Goal: Task Accomplishment & Management: Use online tool/utility

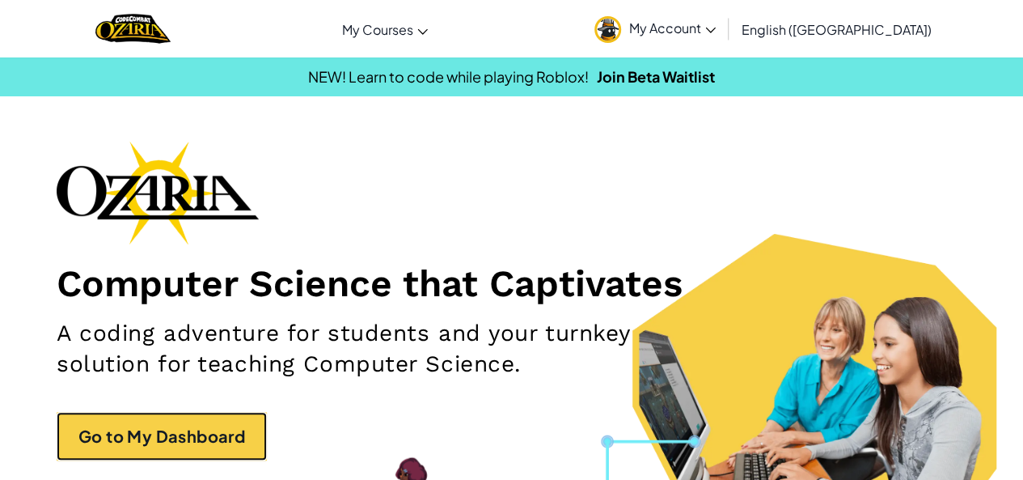
click at [225, 437] on link "Go to My Dashboard" at bounding box center [162, 436] width 210 height 49
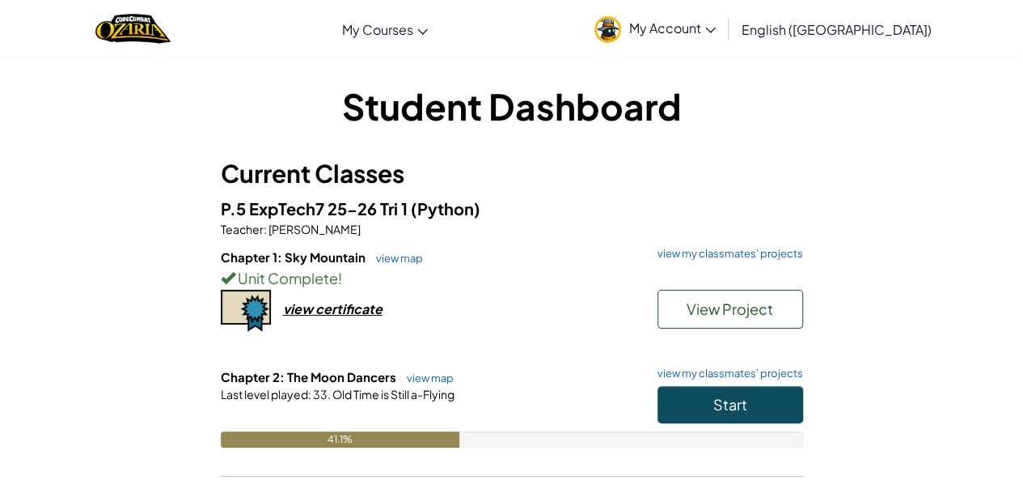
click at [707, 370] on link "view my classmates' projects" at bounding box center [726, 373] width 154 height 11
click at [434, 379] on link "view map" at bounding box center [426, 377] width 55 height 13
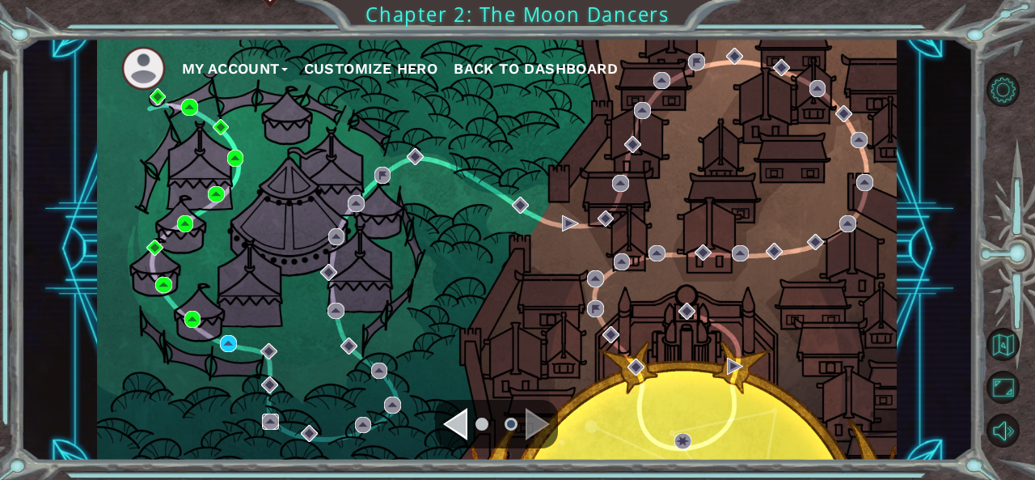
click at [271, 423] on img at bounding box center [270, 421] width 17 height 17
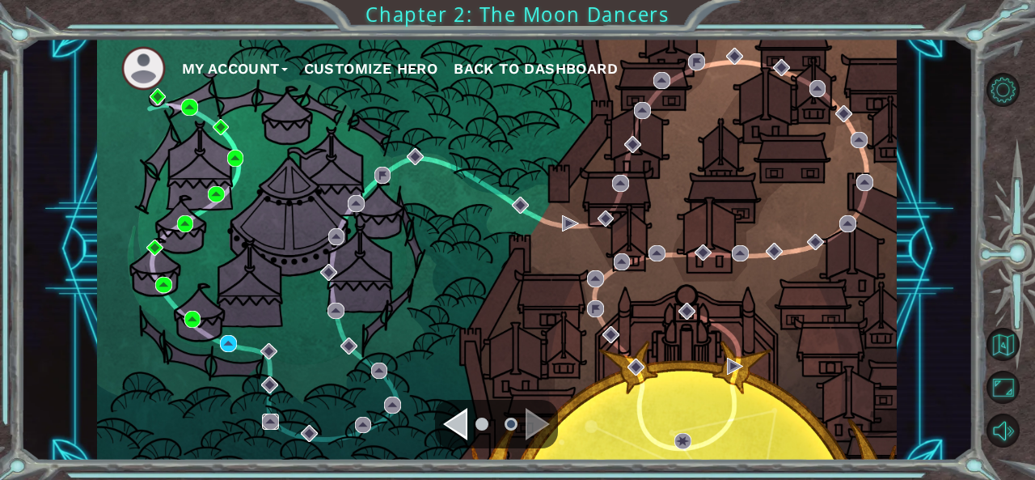
click at [271, 423] on img at bounding box center [270, 421] width 17 height 17
click at [185, 277] on div "My Account Customize Hero Back to Dashboard" at bounding box center [497, 249] width 801 height 422
click at [230, 340] on img at bounding box center [228, 343] width 17 height 17
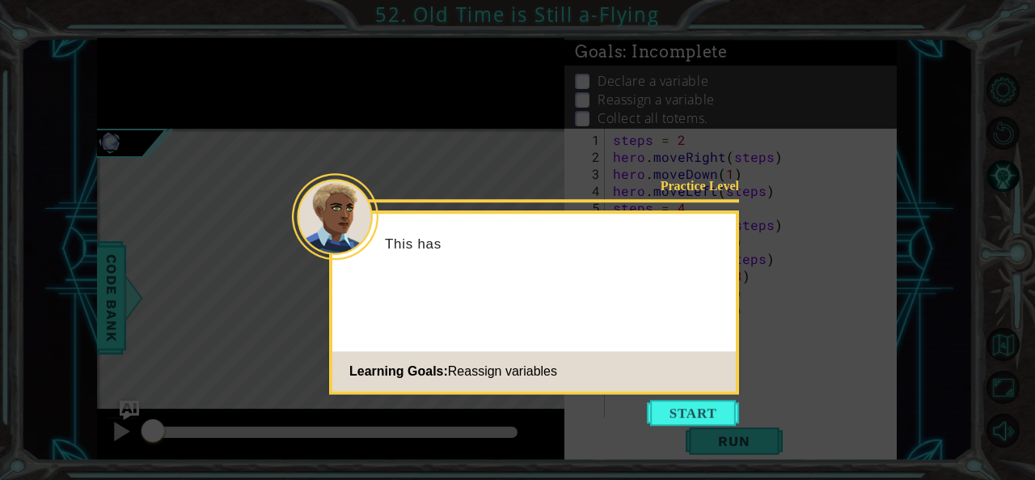
drag, startPoint x: 683, startPoint y: 391, endPoint x: 697, endPoint y: 415, distance: 27.6
click at [697, 394] on div "Practice Level This has Learning Goals: Reassign variables" at bounding box center [534, 302] width 410 height 184
click at [697, 415] on button "Start" at bounding box center [693, 412] width 92 height 26
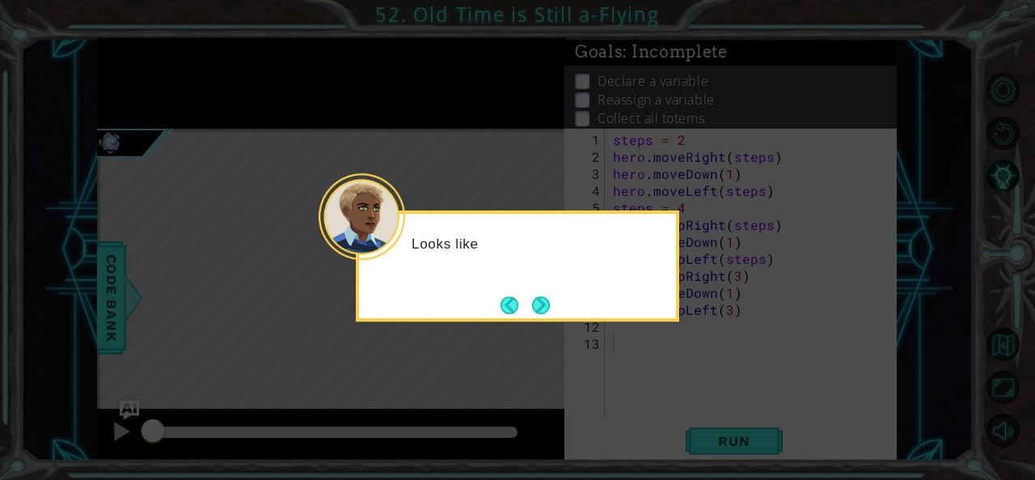
click at [712, 423] on icon at bounding box center [517, 240] width 1035 height 480
click at [532, 313] on button "Next" at bounding box center [541, 305] width 18 height 18
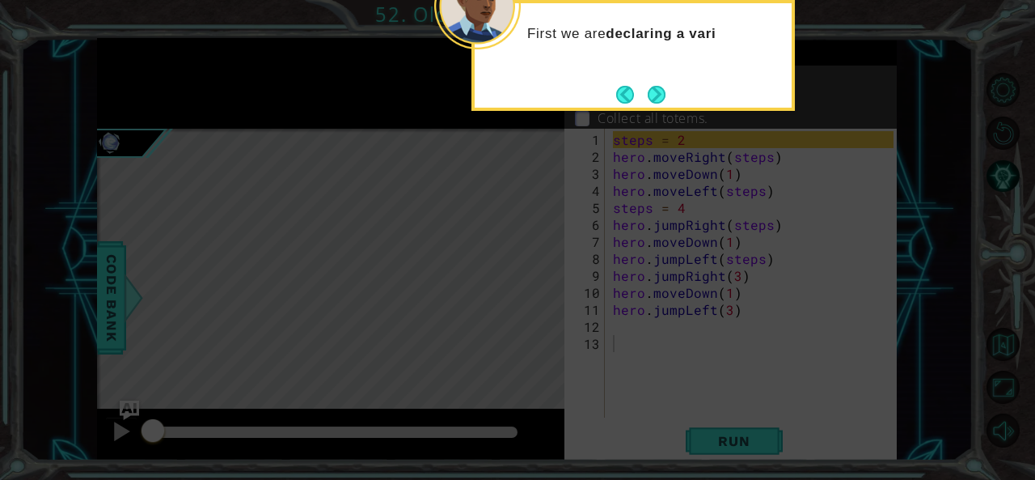
click at [662, 87] on button "Next" at bounding box center [657, 95] width 18 height 18
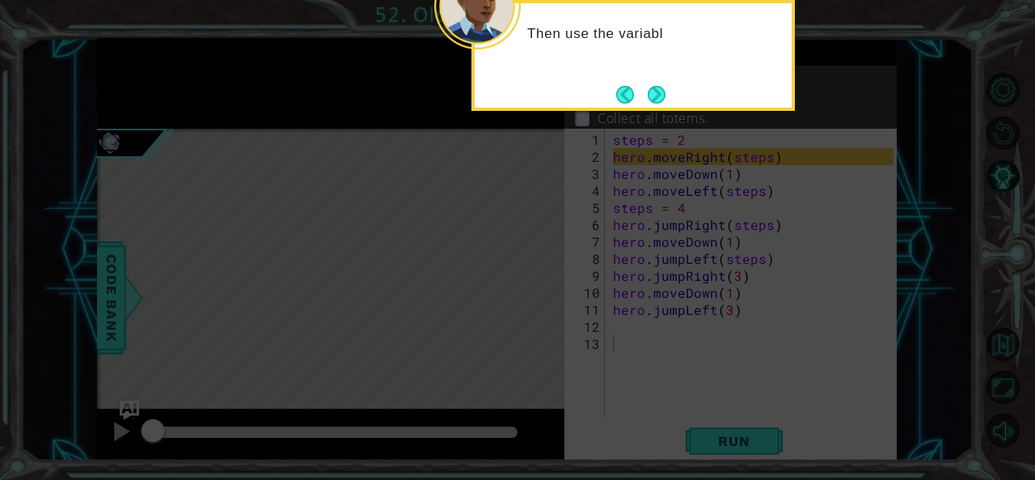
click at [661, 101] on button "Next" at bounding box center [657, 95] width 18 height 18
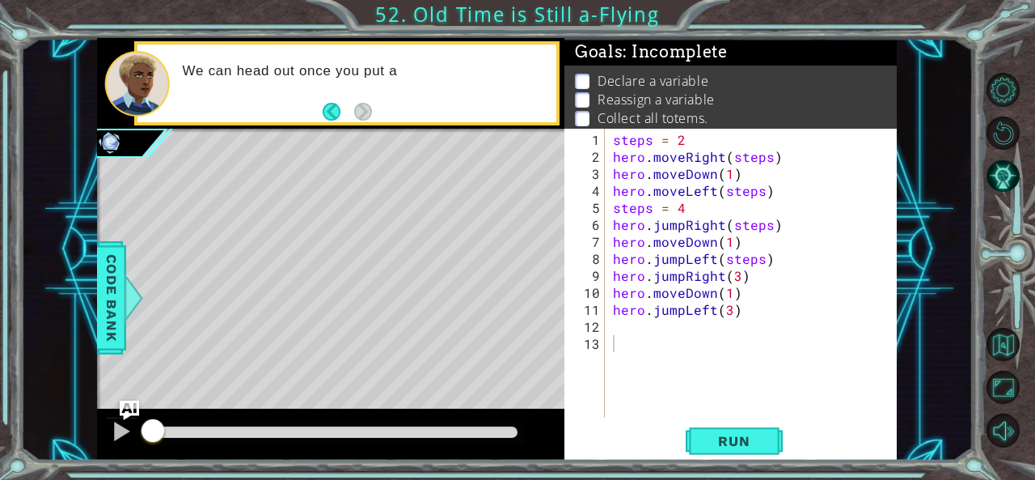
click at [746, 432] on button "Run" at bounding box center [734, 440] width 97 height 33
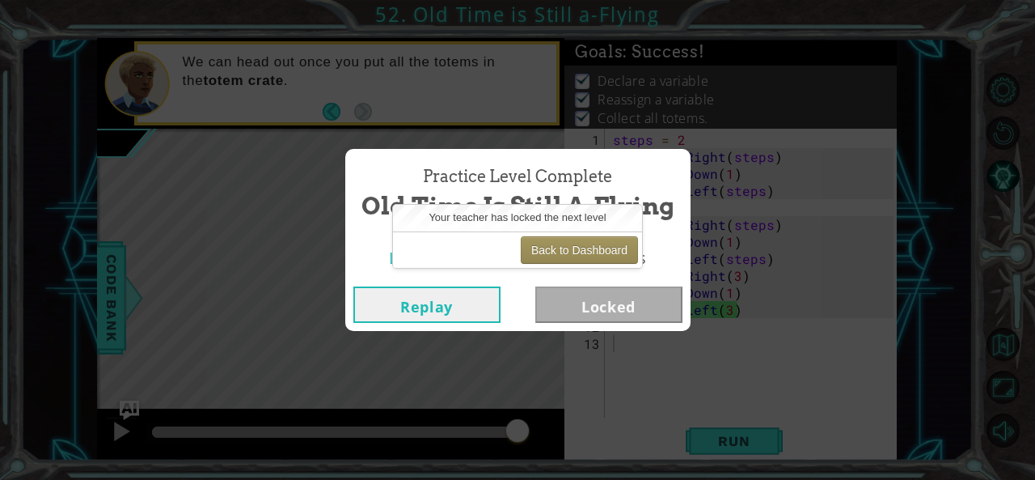
click at [577, 250] on button "Back to Dashboard" at bounding box center [579, 249] width 117 height 27
